Goal: Information Seeking & Learning: Learn about a topic

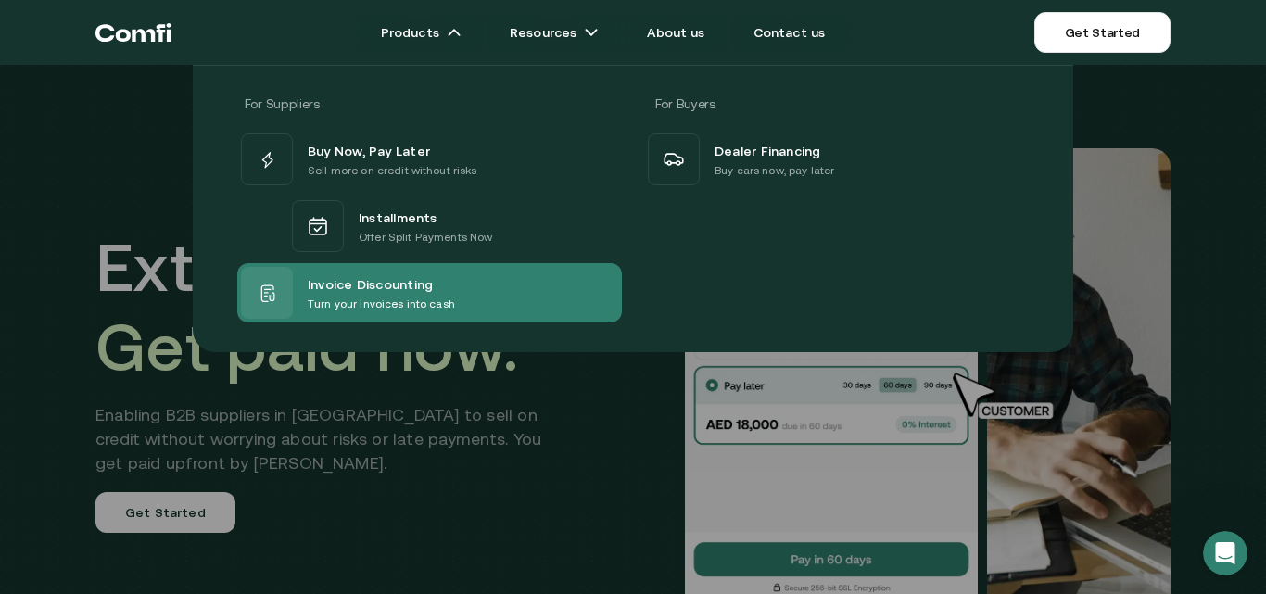
click at [495, 286] on div "Invoice Discounting Turn your invoices into cash" at bounding box center [429, 292] width 385 height 59
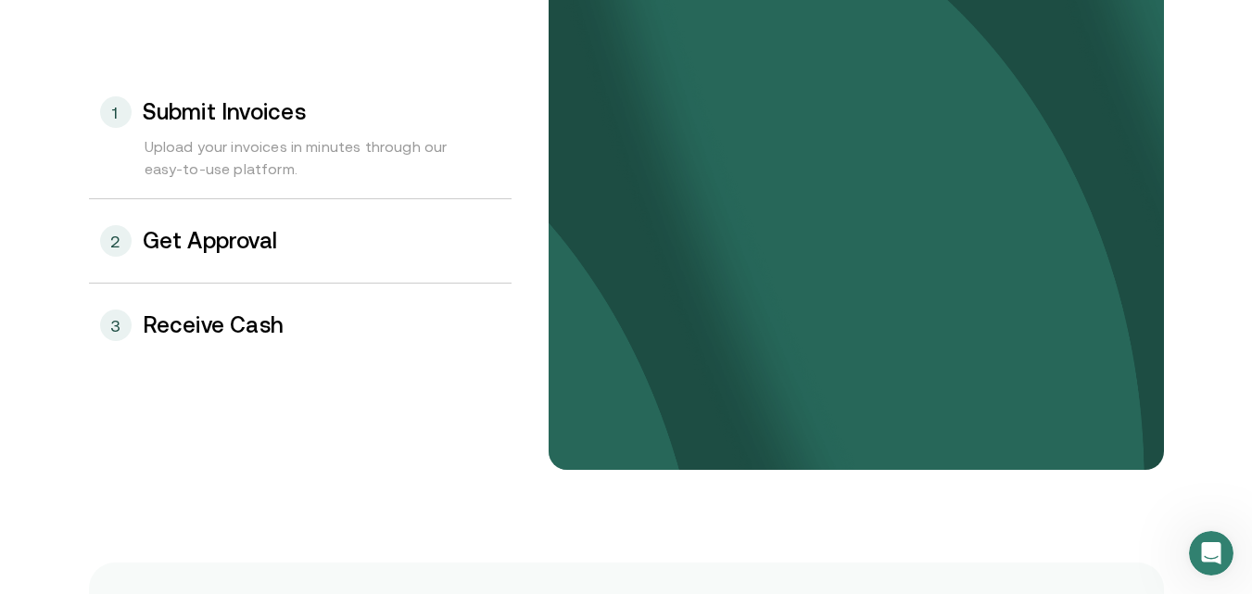
scroll to position [2039, 0]
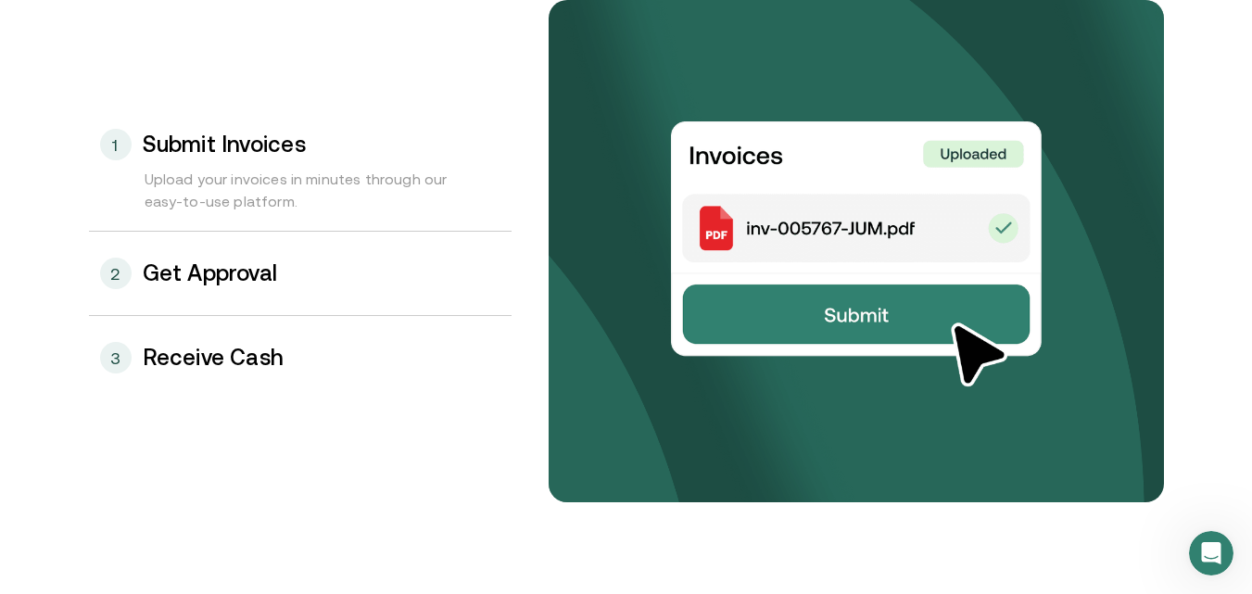
click at [173, 291] on div "2 Get Approval" at bounding box center [300, 273] width 423 height 83
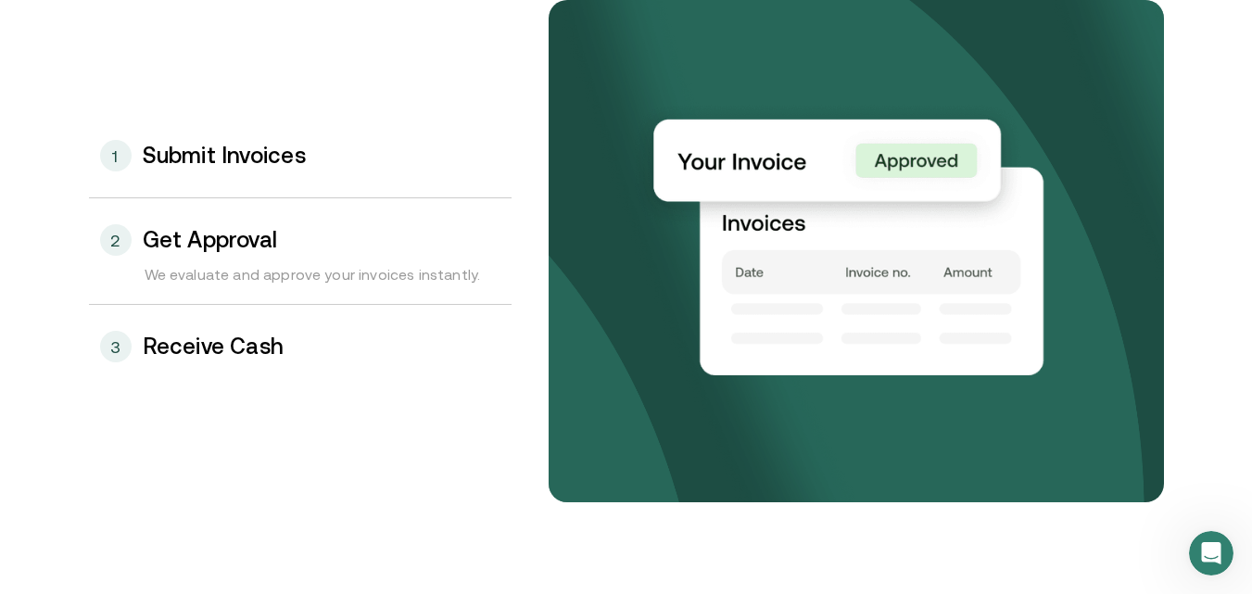
click at [195, 361] on div "3 Receive Cash" at bounding box center [300, 346] width 423 height 83
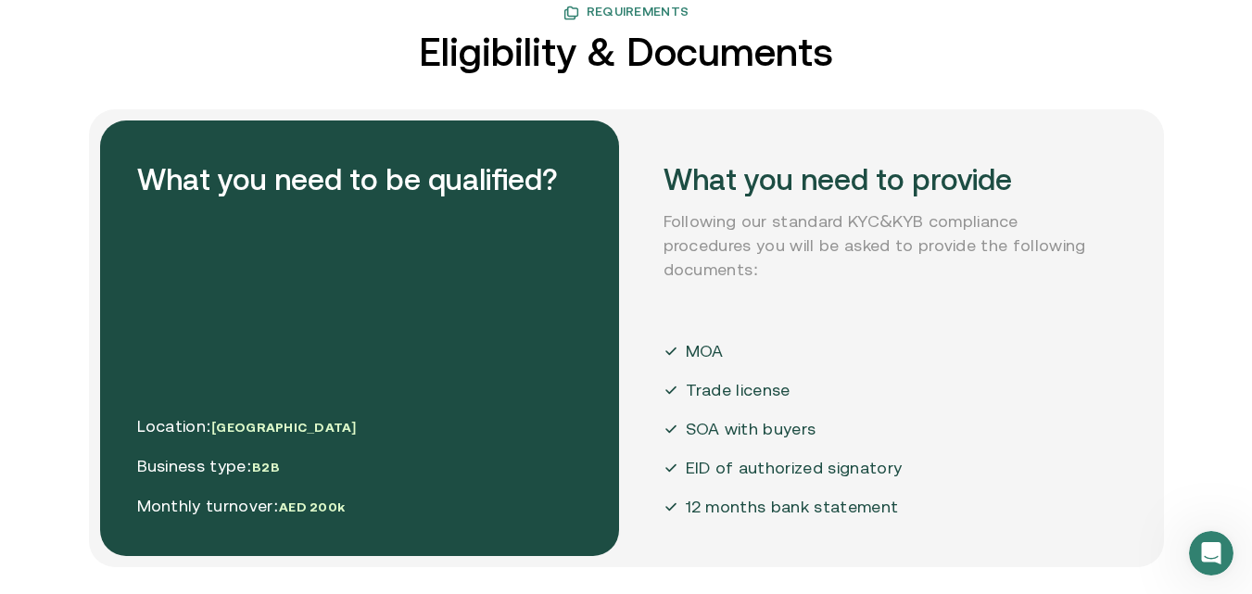
scroll to position [4543, 0]
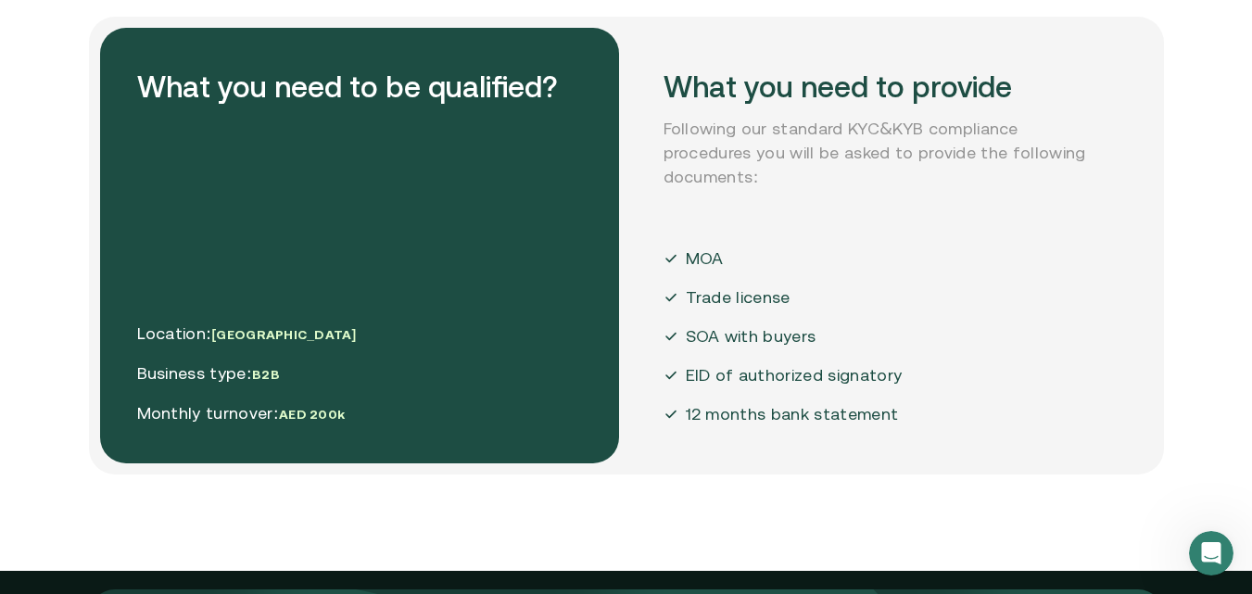
click at [694, 344] on p "SOA with buyers" at bounding box center [751, 336] width 131 height 24
click at [957, 337] on div "What you need to provide Following our standard KYC&KYB compliance procedures y…" at bounding box center [886, 246] width 519 height 436
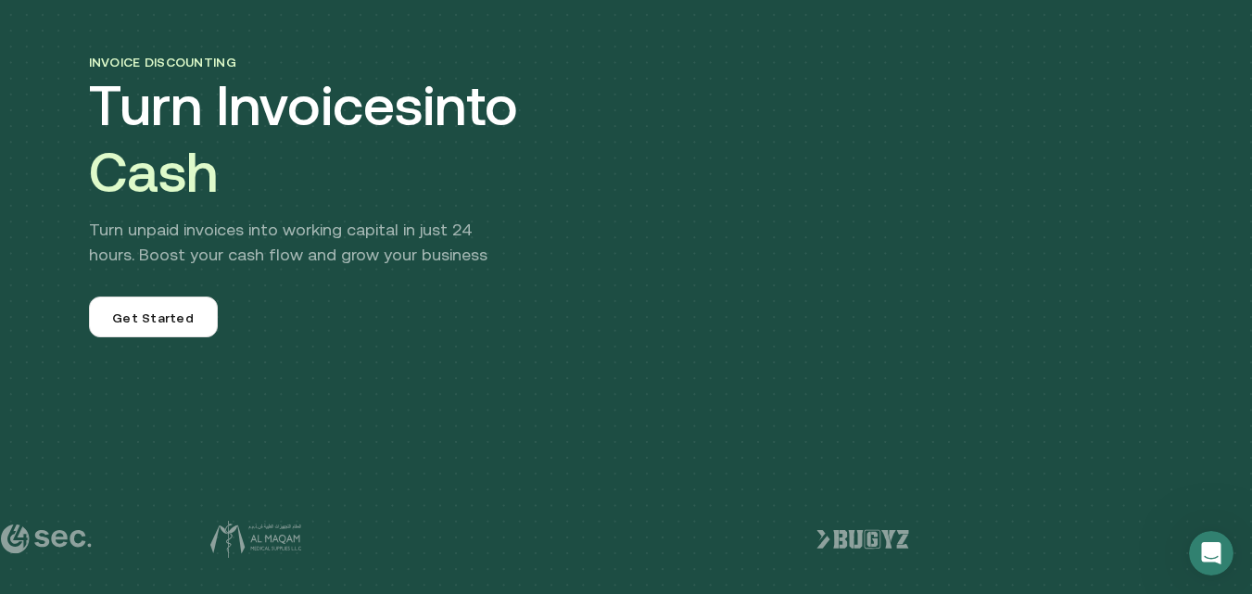
scroll to position [0, 0]
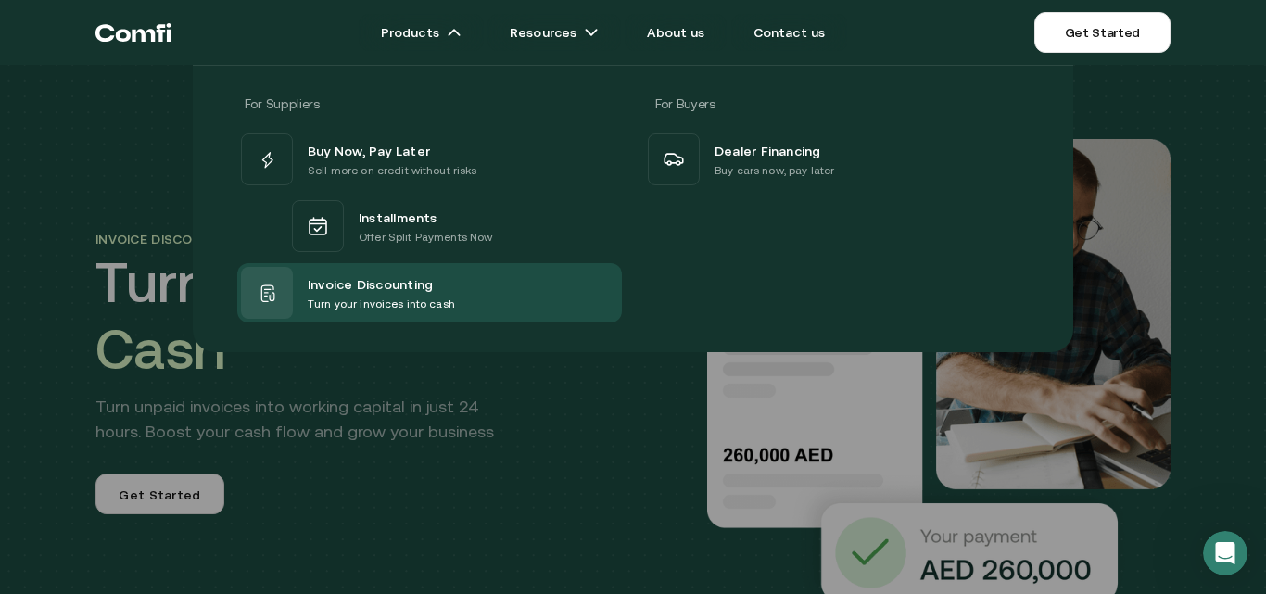
click at [99, 109] on div "For Suppliers For Buyers Buy Now, Pay Later Sell more on credit without risks I…" at bounding box center [633, 201] width 1266 height 301
click at [0, 142] on div "For Suppliers For Buyers Buy Now, Pay Later Sell more on credit without risks I…" at bounding box center [633, 201] width 1266 height 301
click at [0, 142] on div "Invoice discounting Turn Invoices into Cash Turn unpaid invoices into working c…" at bounding box center [633, 389] width 1266 height 779
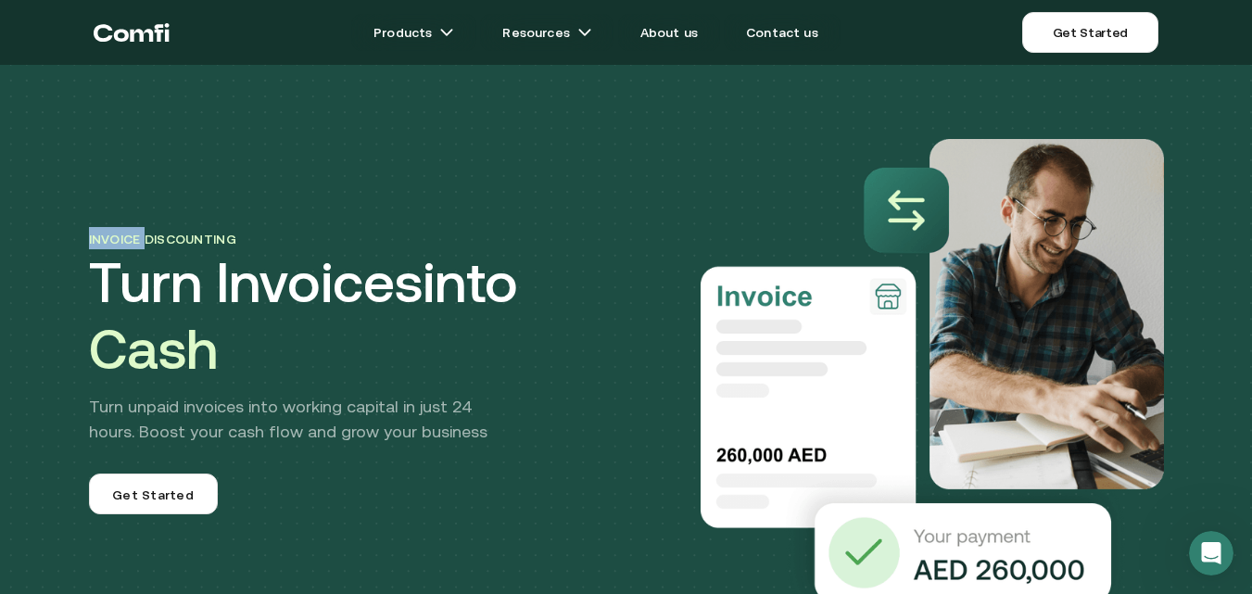
click at [0, 141] on div "Invoice discounting Turn Invoices into Cash Turn unpaid invoices into working c…" at bounding box center [626, 389] width 1252 height 779
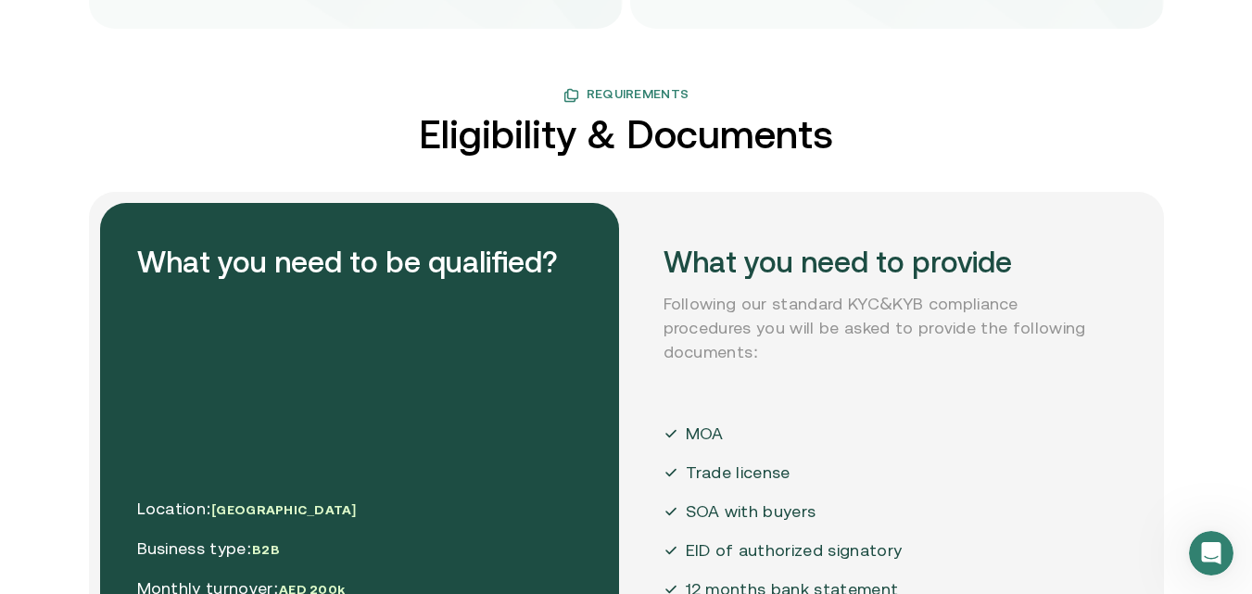
scroll to position [4635, 0]
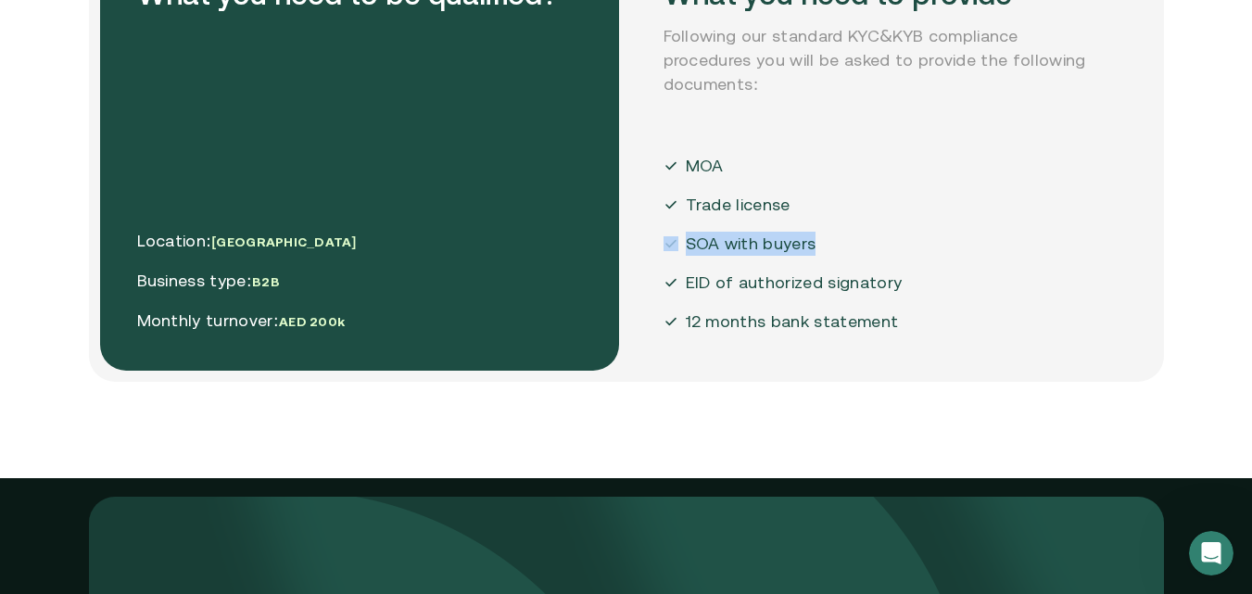
drag, startPoint x: 688, startPoint y: 245, endPoint x: 826, endPoint y: 242, distance: 138.2
click at [826, 242] on div "SOA with buyers" at bounding box center [783, 244] width 239 height 24
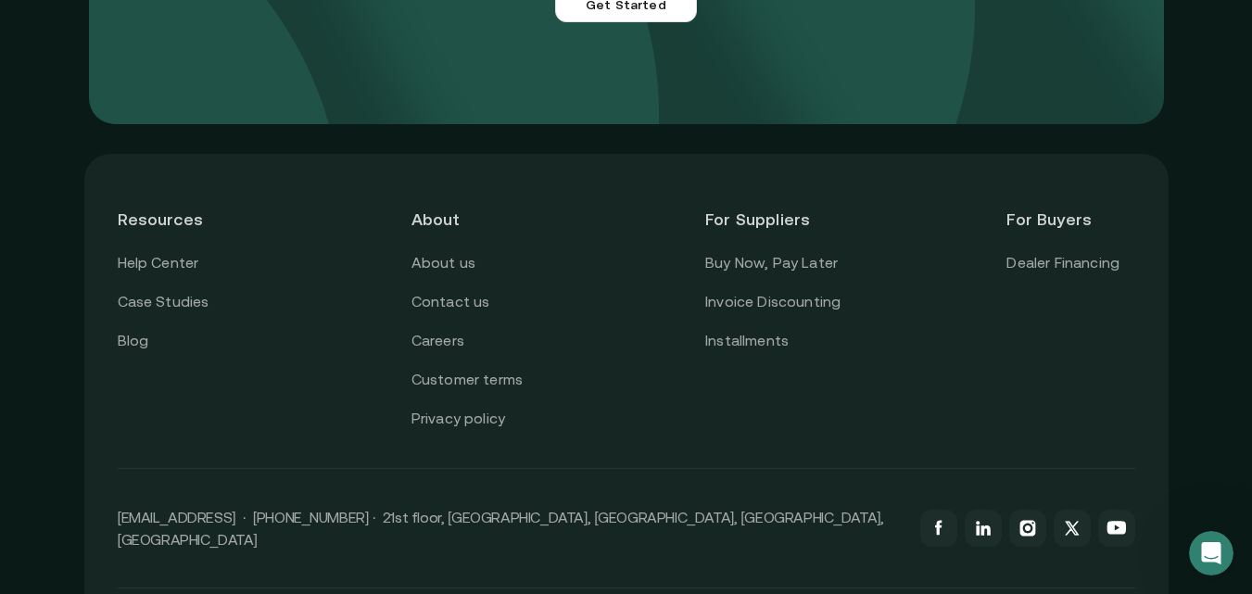
scroll to position [5468, 0]
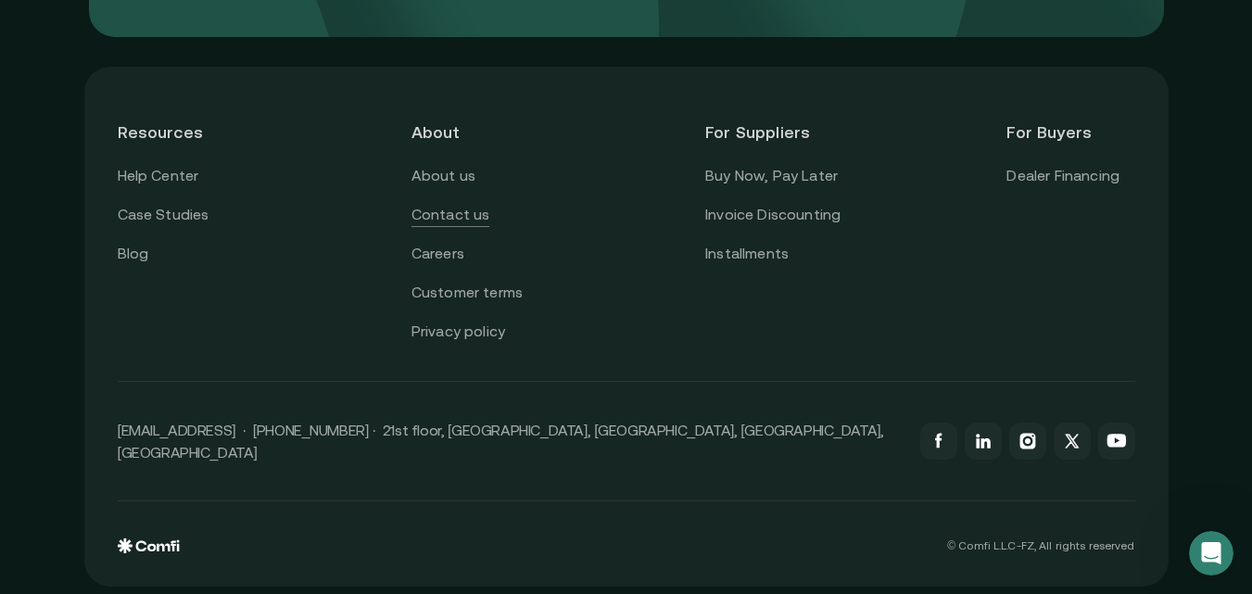
click at [437, 221] on link "Contact us" at bounding box center [451, 215] width 79 height 24
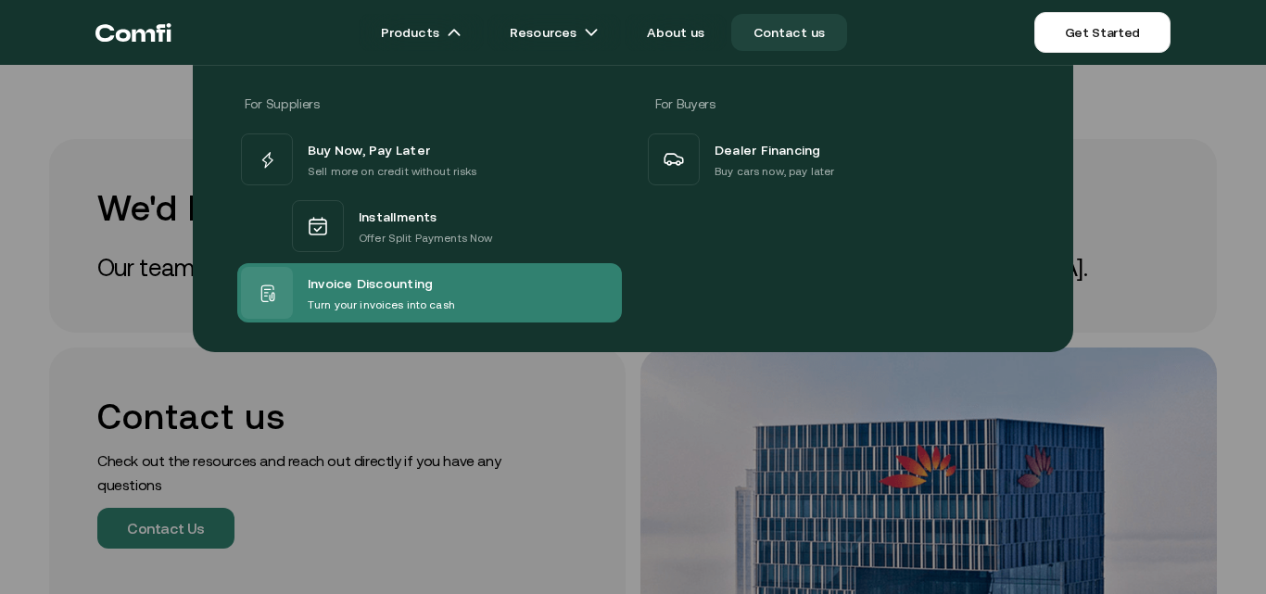
click at [455, 300] on div "Invoice Discounting Turn your invoices into cash" at bounding box center [429, 292] width 385 height 59
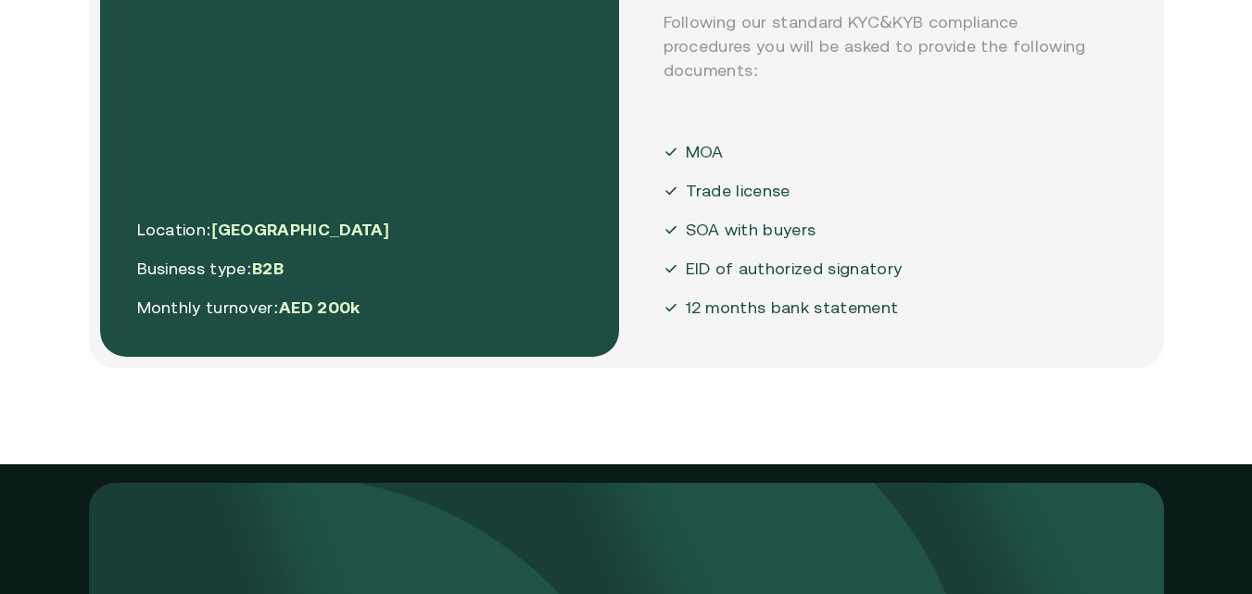
scroll to position [4543, 0]
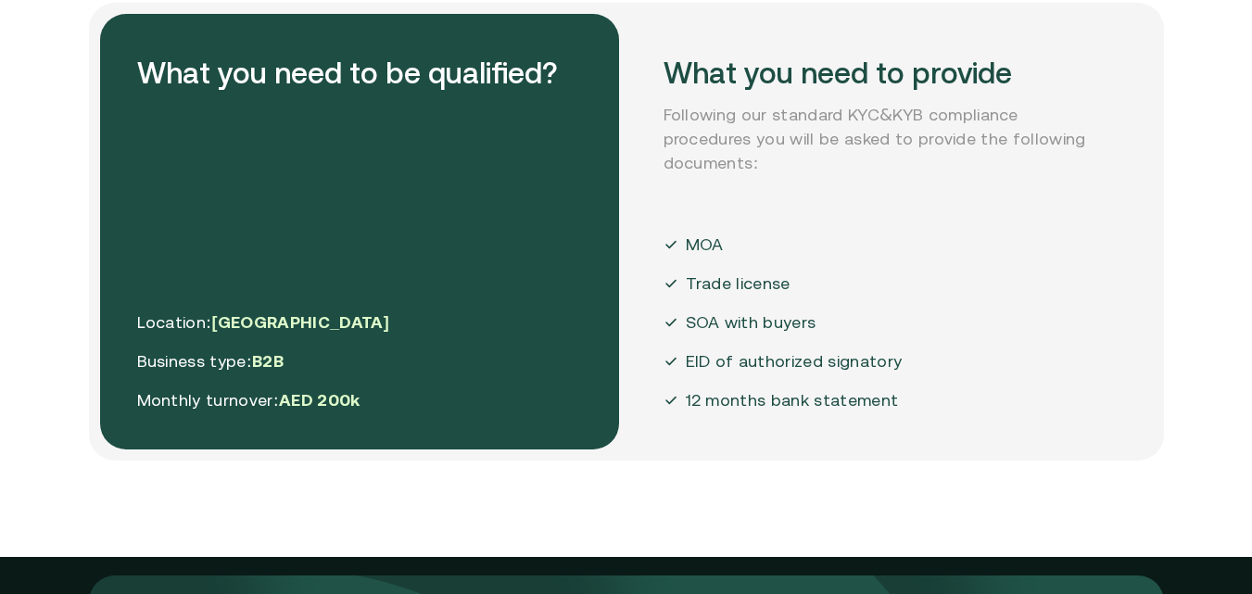
click at [348, 403] on span "AED 200k" at bounding box center [320, 399] width 82 height 19
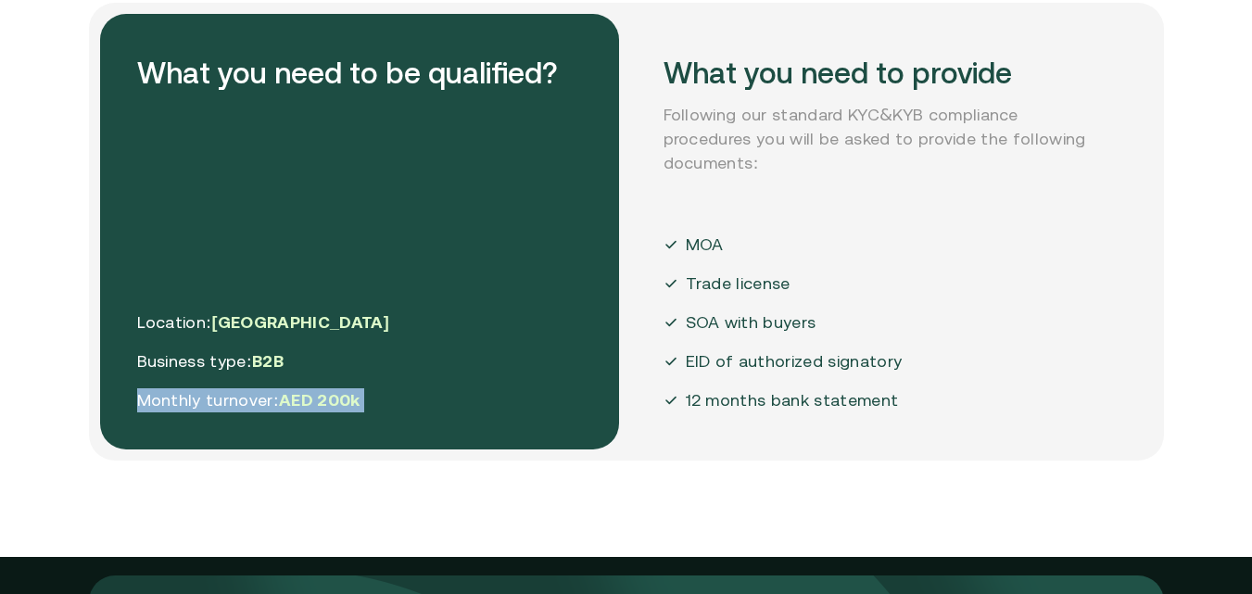
click at [348, 403] on span "AED 200k" at bounding box center [320, 399] width 82 height 19
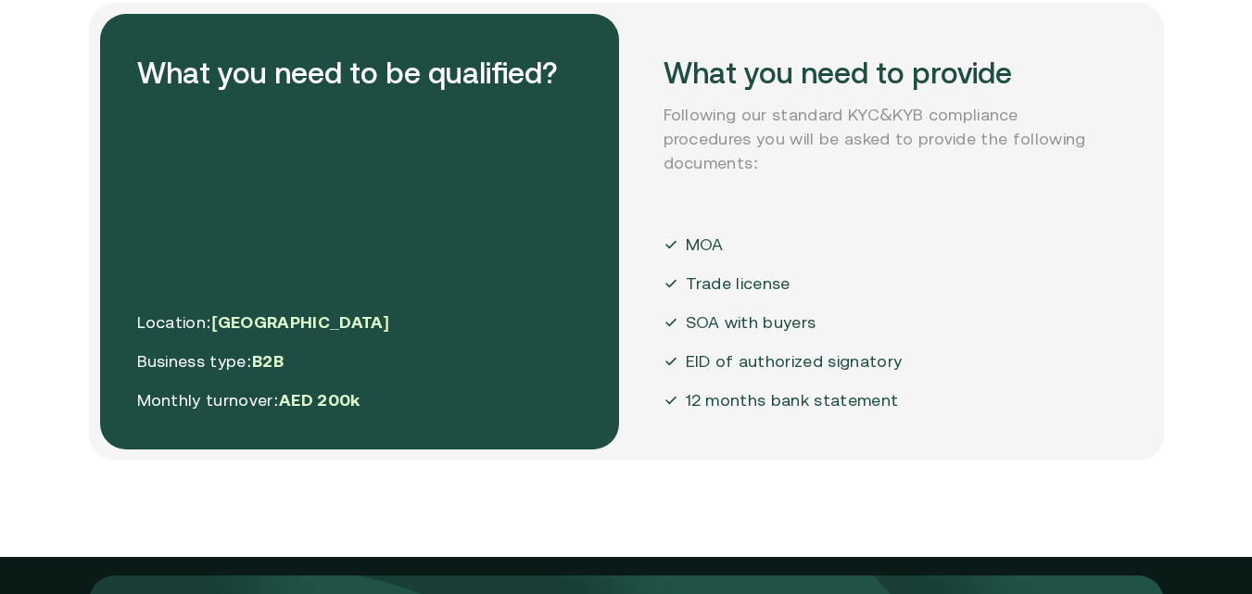
click at [272, 404] on p "Monthly turnover: AED 200k" at bounding box center [263, 400] width 253 height 24
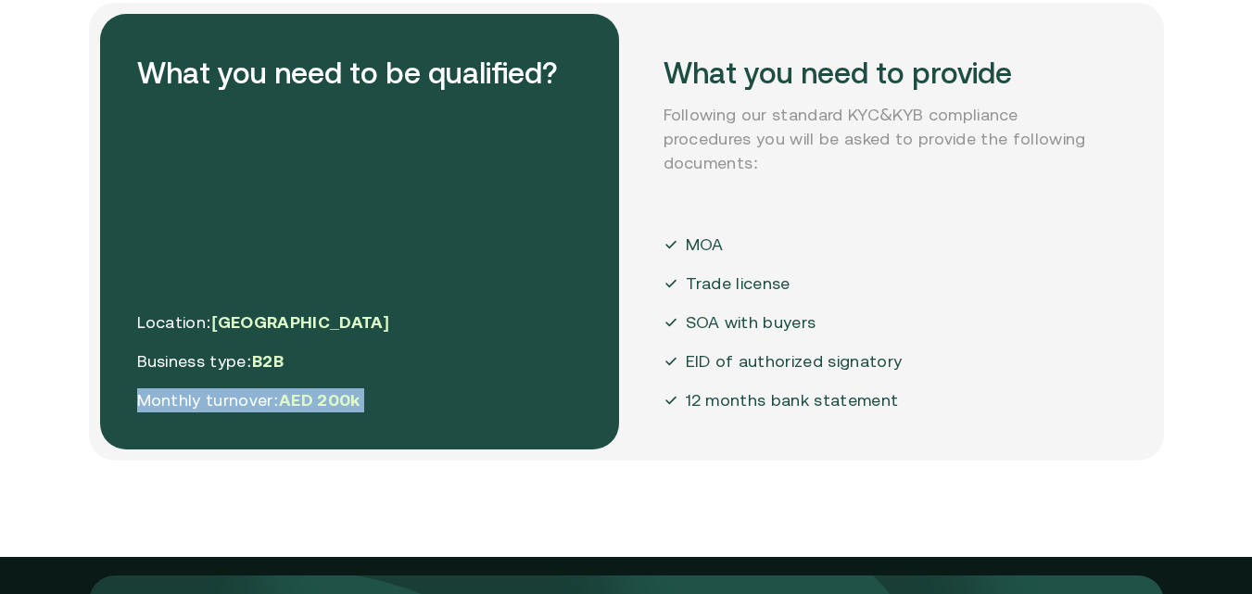
click at [272, 404] on p "Monthly turnover: AED 200k" at bounding box center [263, 400] width 253 height 24
click at [81, 417] on div "Requirements Eligibility & Documents What you need to be qualified? Location: U…" at bounding box center [626, 179] width 1112 height 563
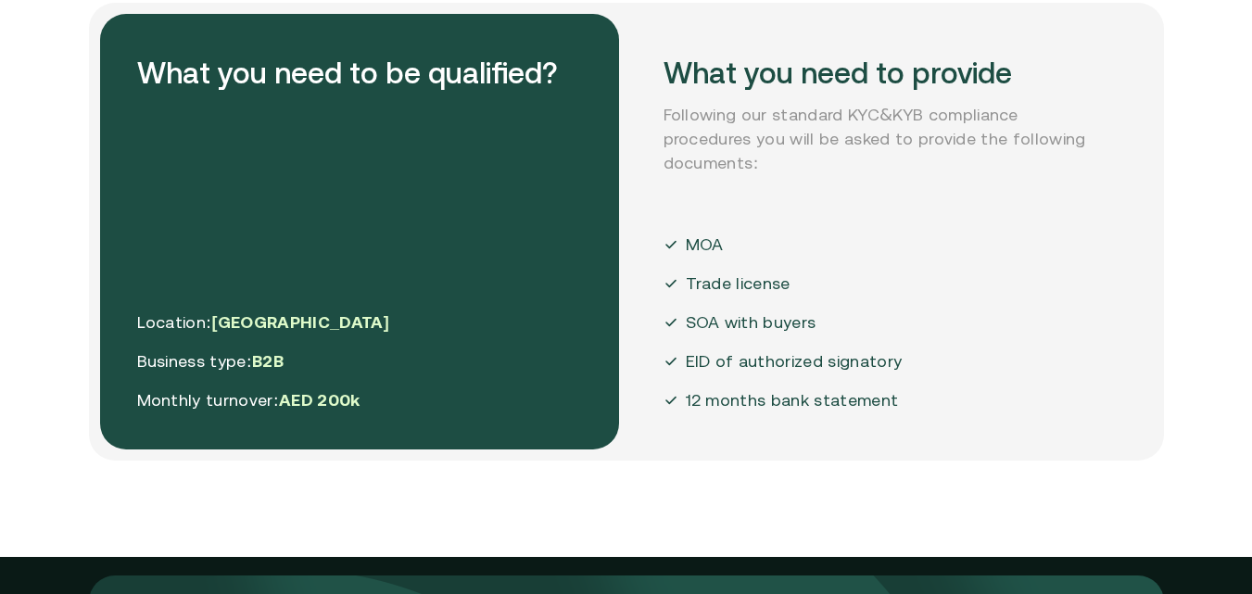
click at [357, 401] on span "AED 200k" at bounding box center [320, 399] width 82 height 19
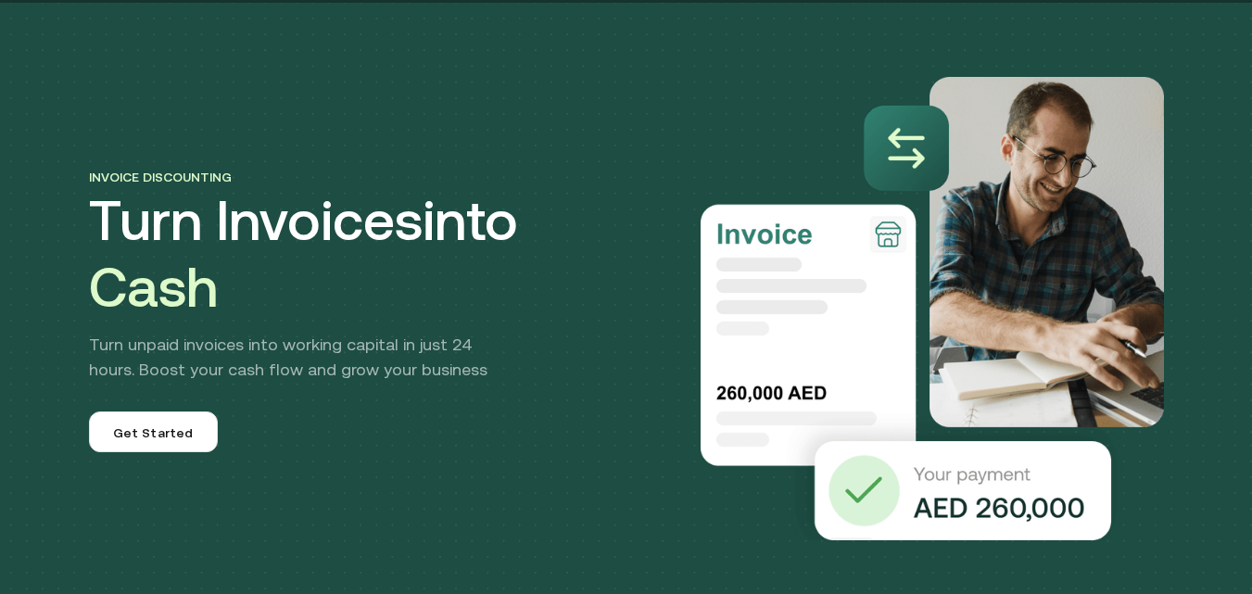
scroll to position [0, 0]
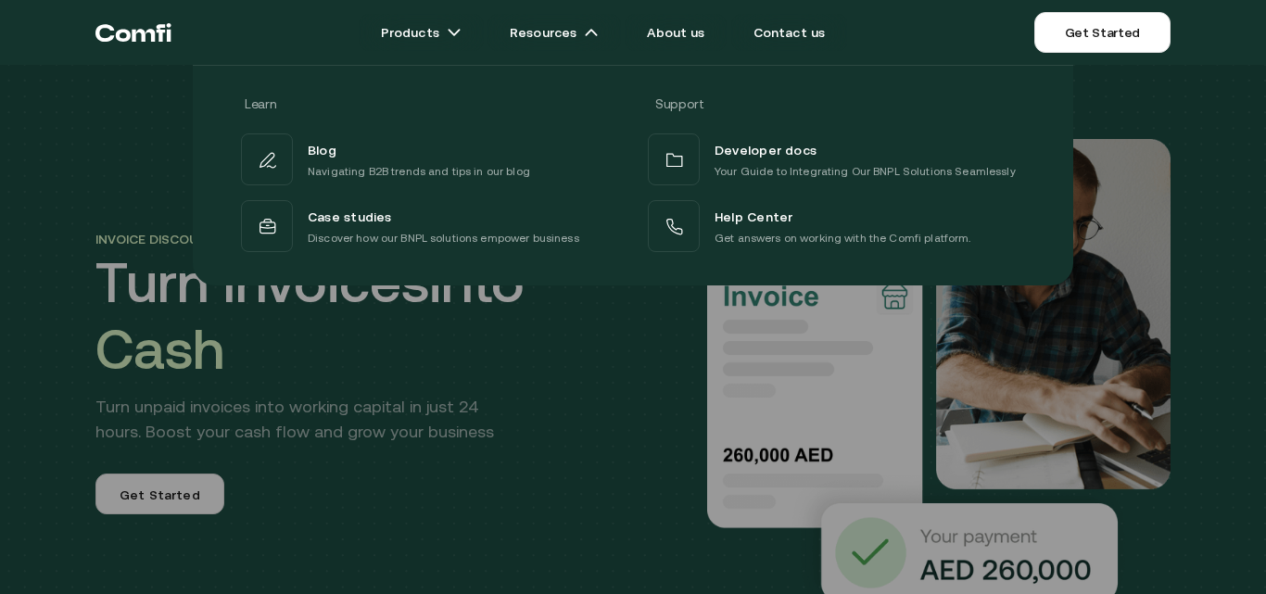
click at [555, 499] on div at bounding box center [633, 362] width 1266 height 594
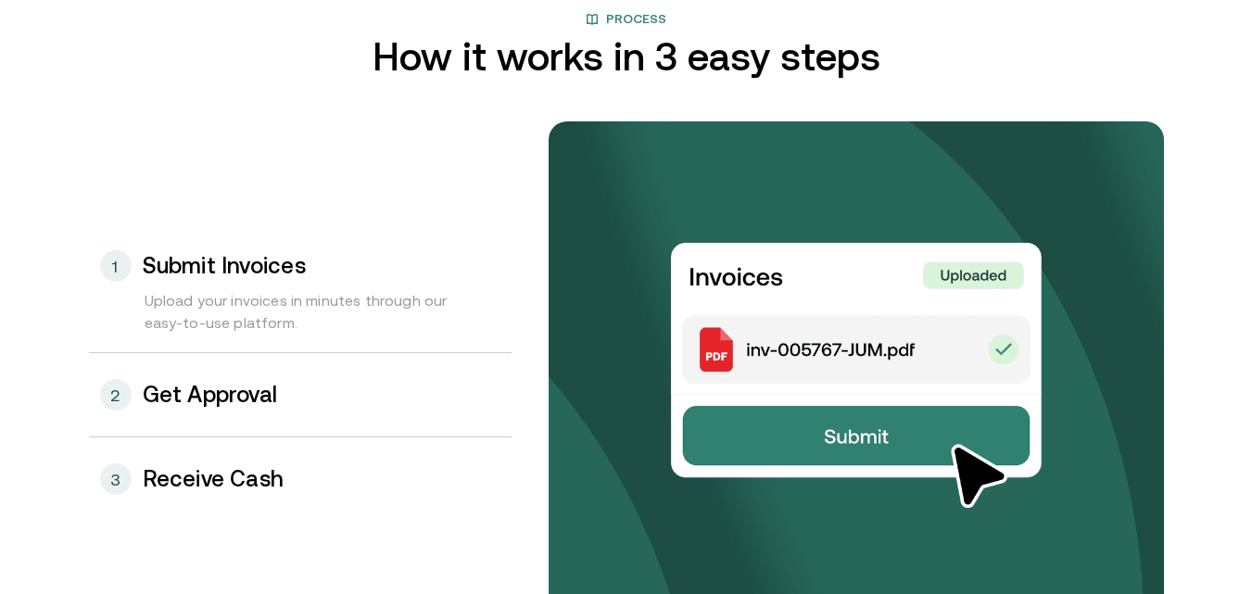
scroll to position [2039, 0]
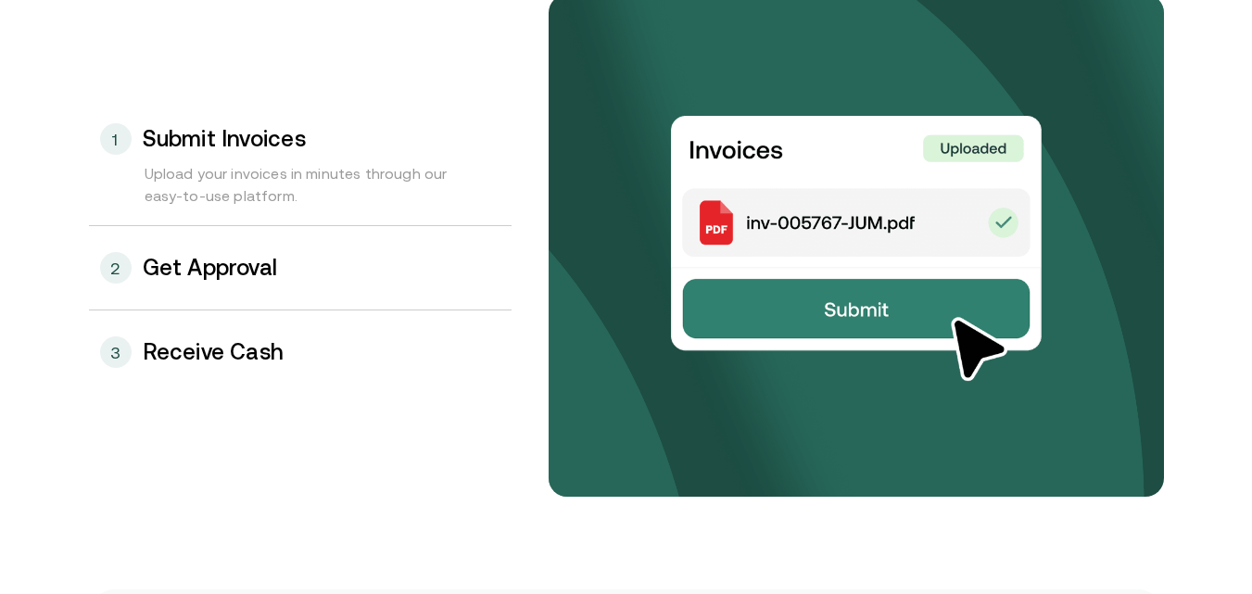
click at [314, 304] on div "2 Get Approval" at bounding box center [300, 267] width 423 height 83
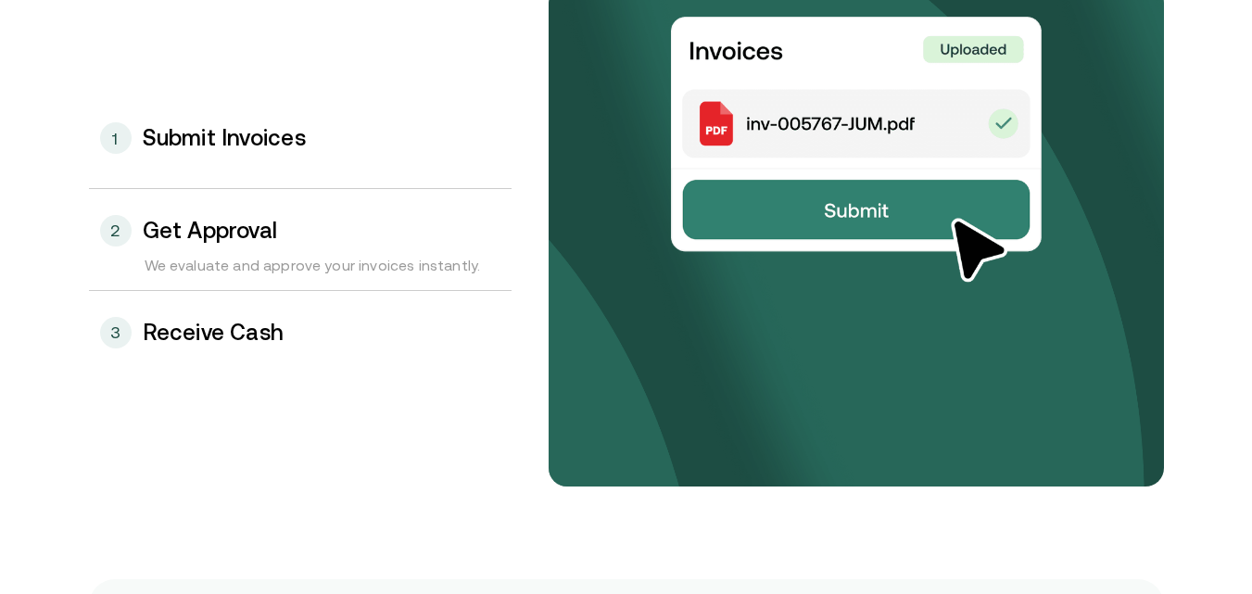
scroll to position [2051, 0]
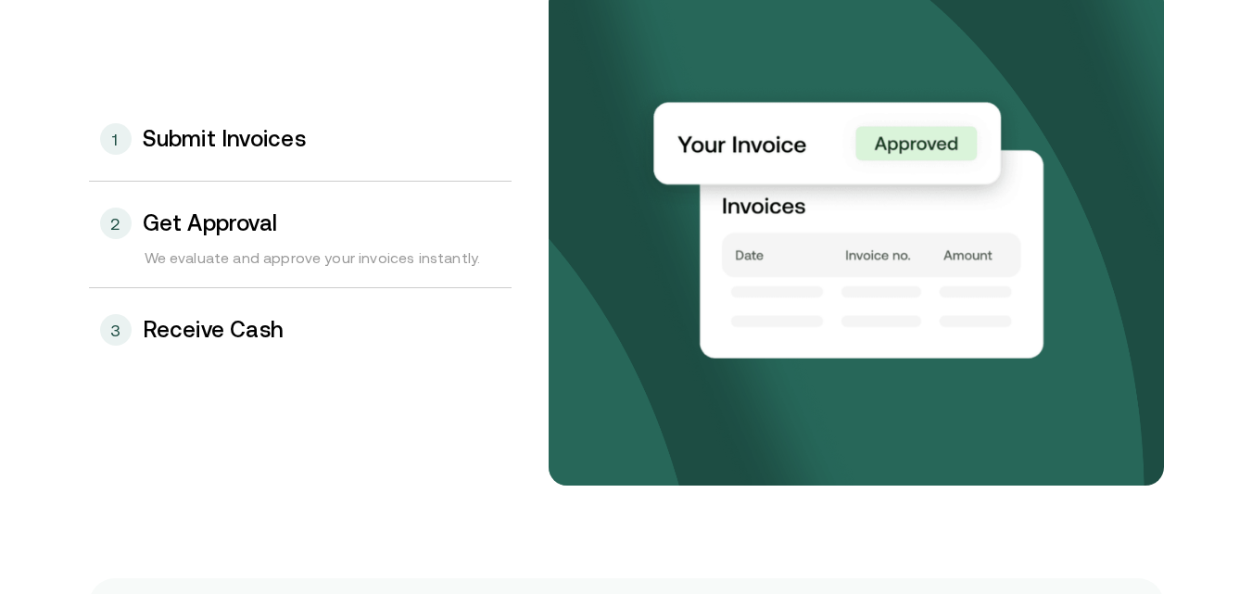
click at [314, 314] on div "3 Receive Cash" at bounding box center [300, 329] width 423 height 83
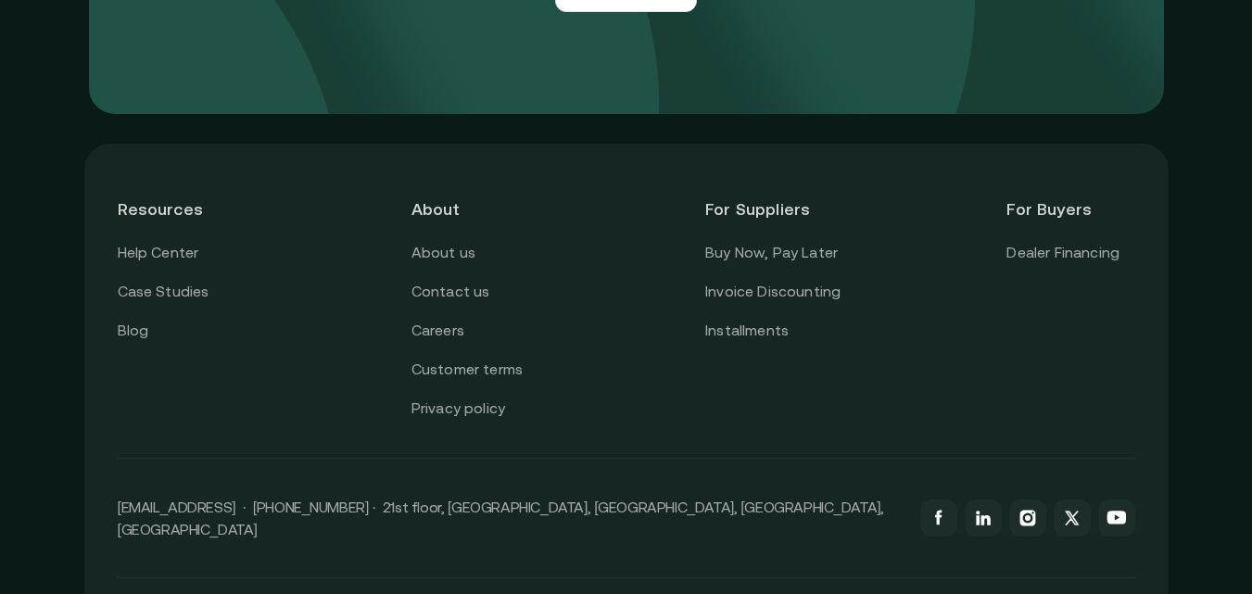
scroll to position [5454, 0]
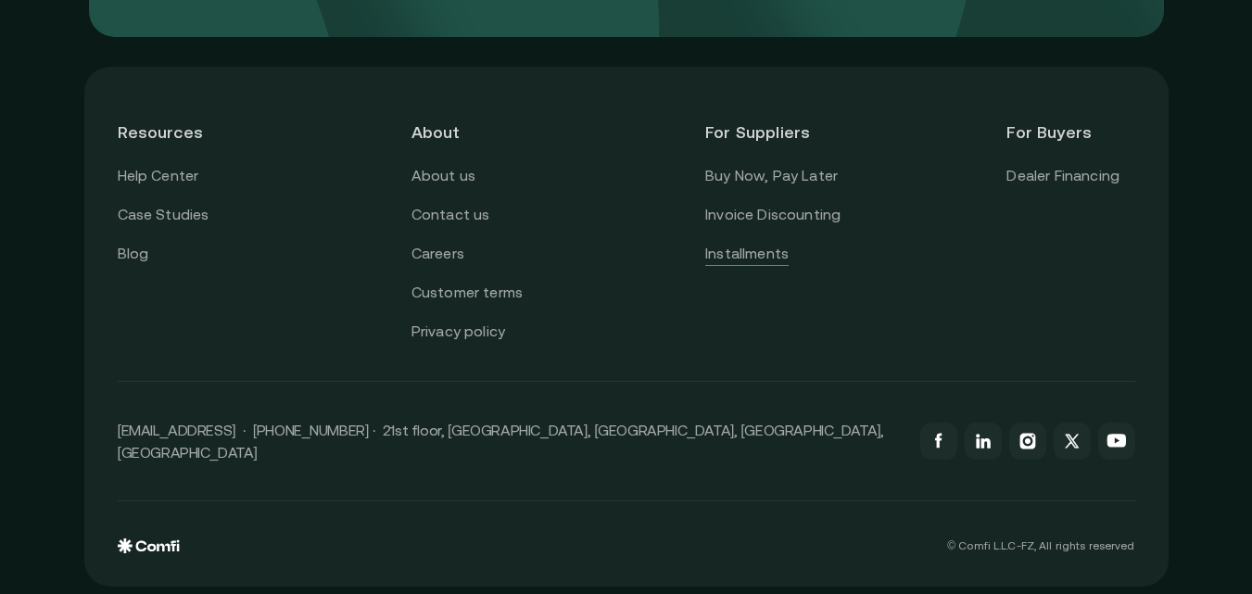
click at [765, 258] on link "Installments" at bounding box center [746, 254] width 83 height 24
